Goal: Find specific page/section: Find specific page/section

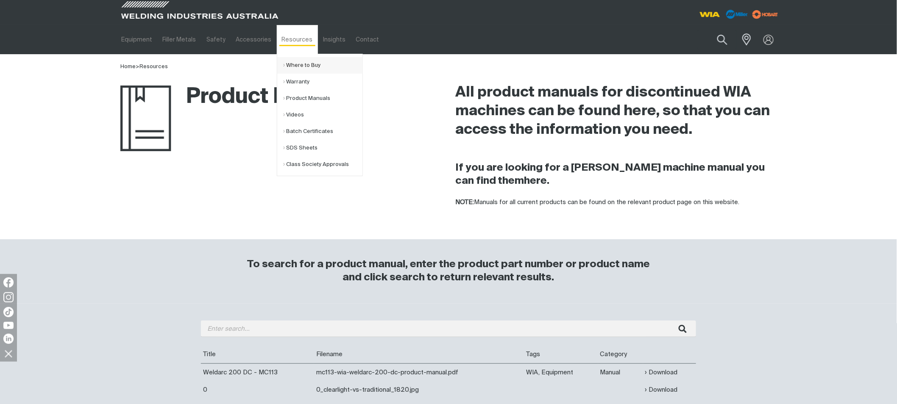
click at [285, 61] on link "Where to Buy" at bounding box center [323, 65] width 79 height 17
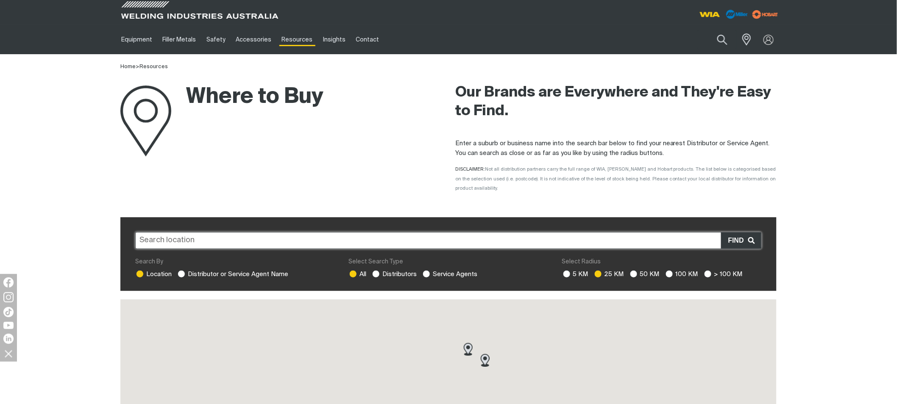
click at [277, 232] on input "text" at bounding box center [448, 240] width 626 height 17
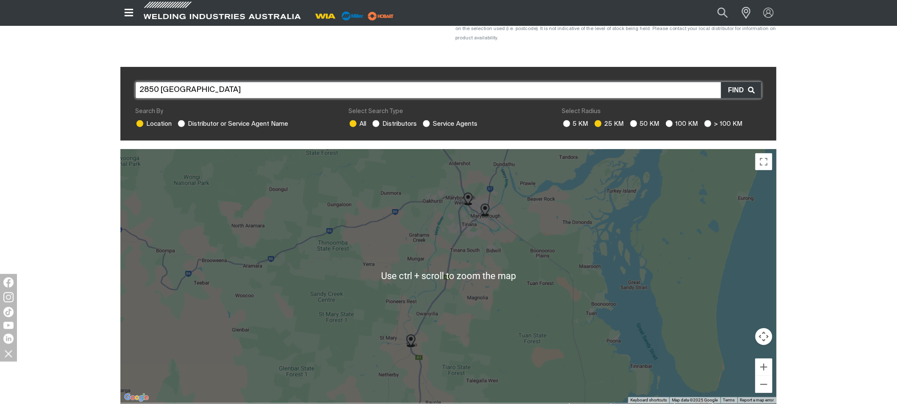
scroll to position [141, 0]
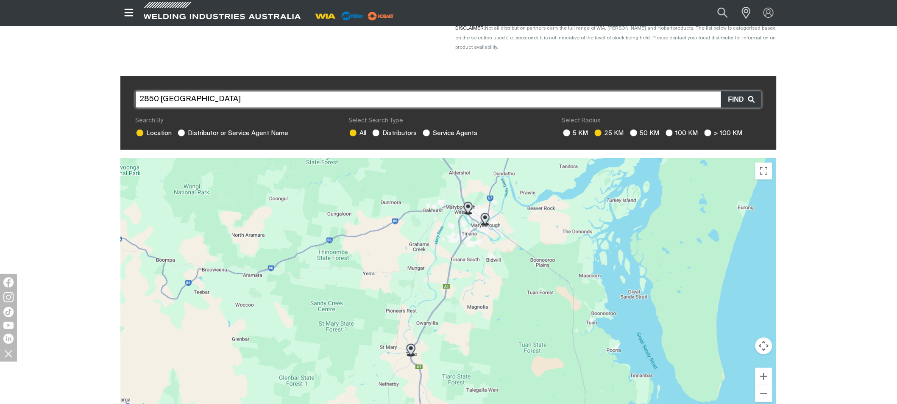
click at [231, 92] on input "2850 [GEOGRAPHIC_DATA]" at bounding box center [448, 99] width 626 height 17
click at [233, 91] on input "2850 [GEOGRAPHIC_DATA]" at bounding box center [448, 99] width 626 height 17
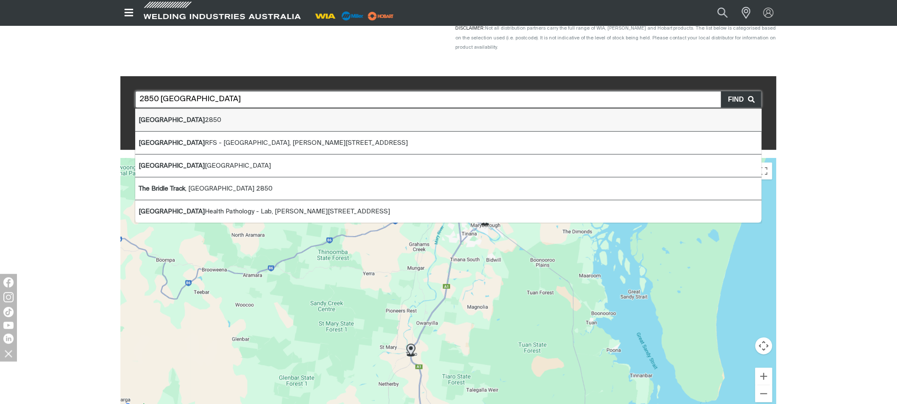
click at [213, 113] on li "NSW 2850" at bounding box center [448, 120] width 626 height 23
type input "NSW 2850"
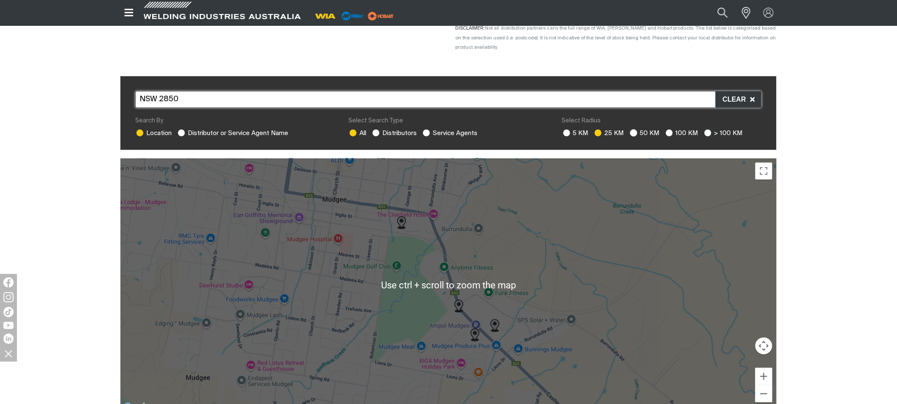
click at [633, 129] on ins at bounding box center [634, 133] width 8 height 8
click at [633, 129] on input "50 KM" at bounding box center [633, 132] width 6 height 6
radio input "true"
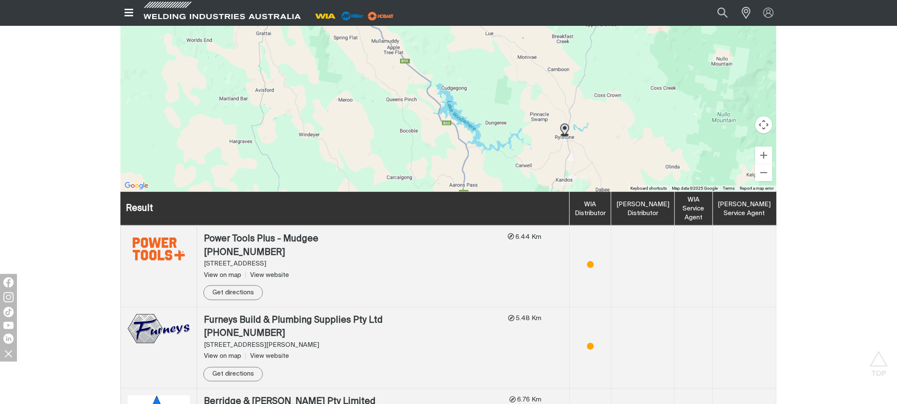
scroll to position [235, 0]
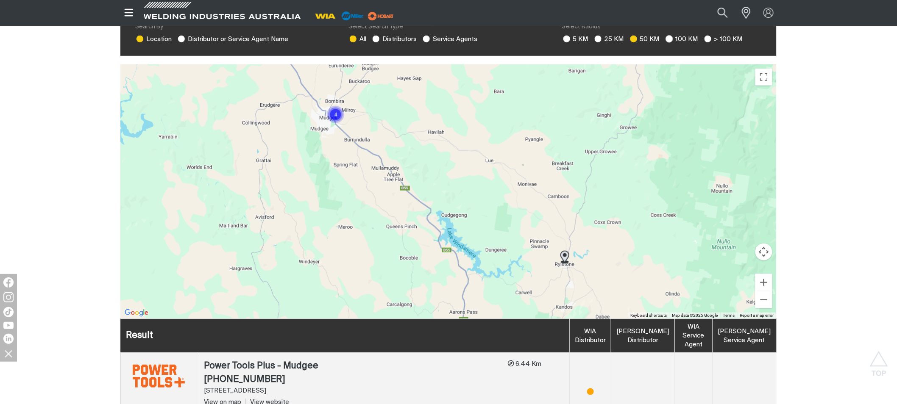
click at [666, 35] on ins at bounding box center [669, 39] width 8 height 8
click at [666, 35] on input "100 KM" at bounding box center [668, 38] width 6 height 6
radio input "true"
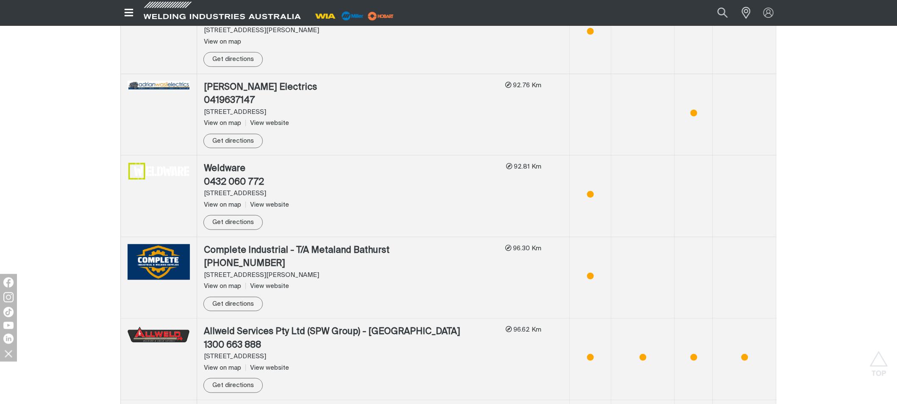
scroll to position [1601, 0]
